Goal: Information Seeking & Learning: Learn about a topic

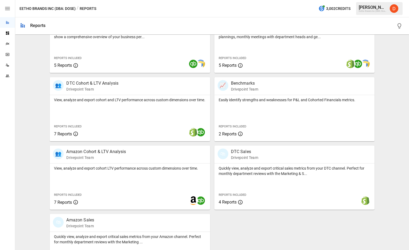
scroll to position [204, 0]
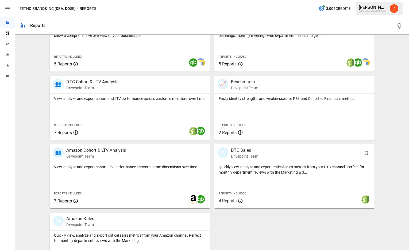
click at [241, 150] on p "DTC Sales" at bounding box center [244, 150] width 27 height 6
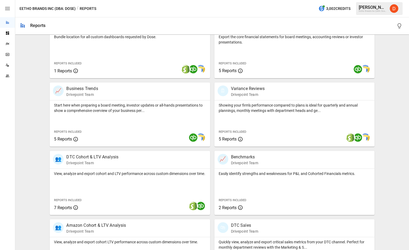
scroll to position [170, 0]
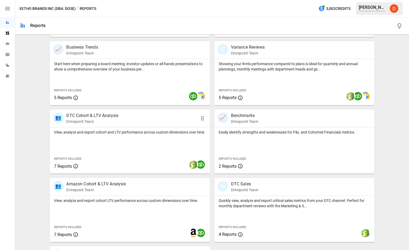
click at [100, 117] on p "DTC Cohort & LTV Analysis" at bounding box center [92, 116] width 52 height 6
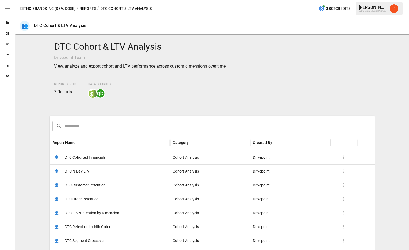
click at [93, 183] on span "DTC Customer Retention" at bounding box center [85, 186] width 41 height 14
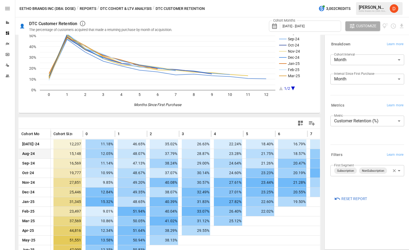
scroll to position [48, 0]
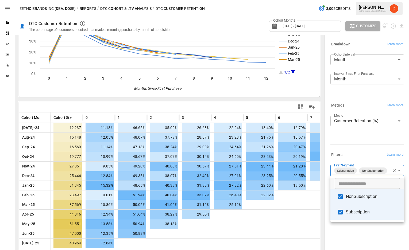
click at [353, 0] on body "Reports Dashboards Plans SmartModel ™ Data Sources Team Eetho Brands Inc (DBA: …" at bounding box center [204, 0] width 409 height 0
type input "**********"
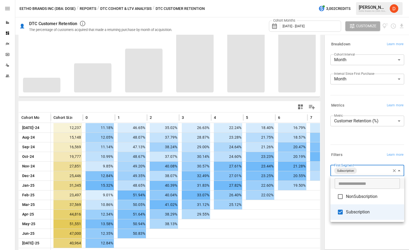
scroll to position [12, 0]
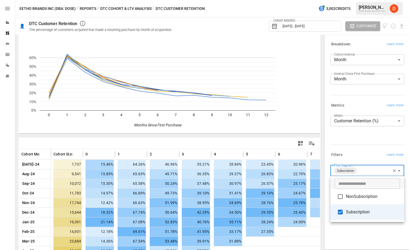
click at [368, 143] on div at bounding box center [204, 125] width 409 height 250
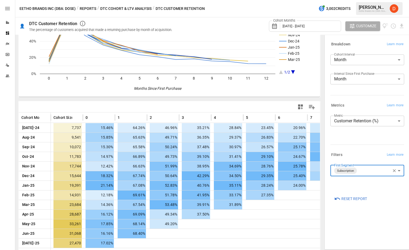
scroll to position [48, 0]
